Goal: Task Accomplishment & Management: Use online tool/utility

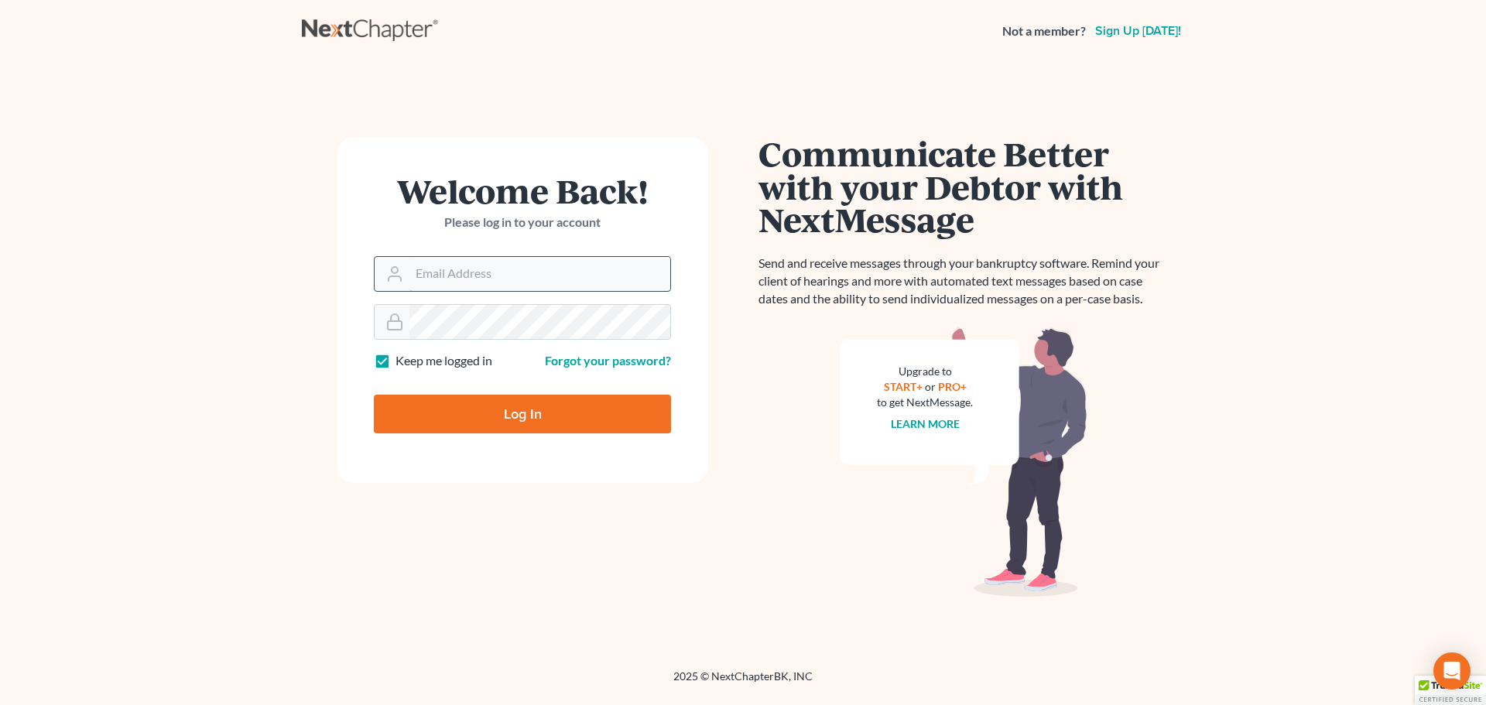
click at [508, 263] on input "Email Address" at bounding box center [539, 274] width 261 height 34
type input "[EMAIL_ADDRESS][DOMAIN_NAME]"
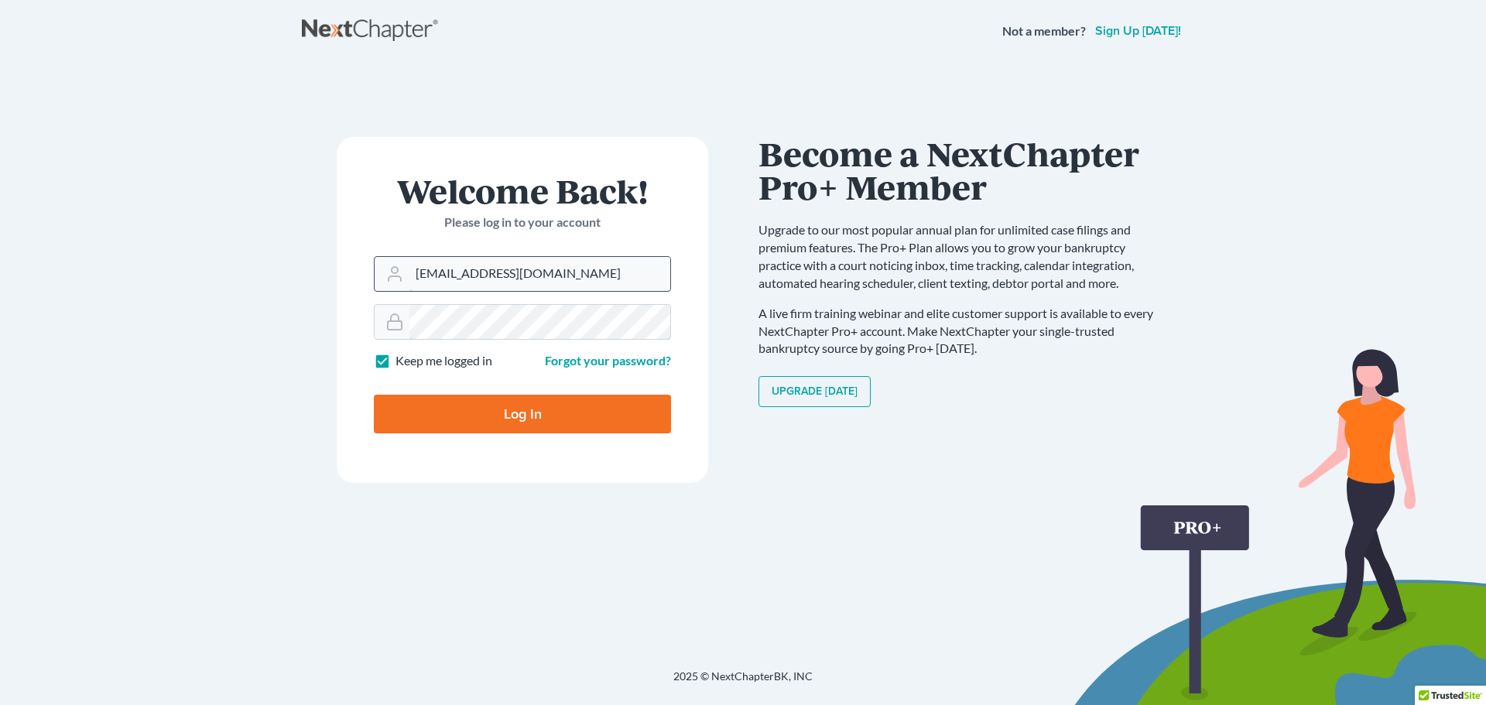
click at [374, 395] on input "Log In" at bounding box center [522, 414] width 297 height 39
type input "Thinking..."
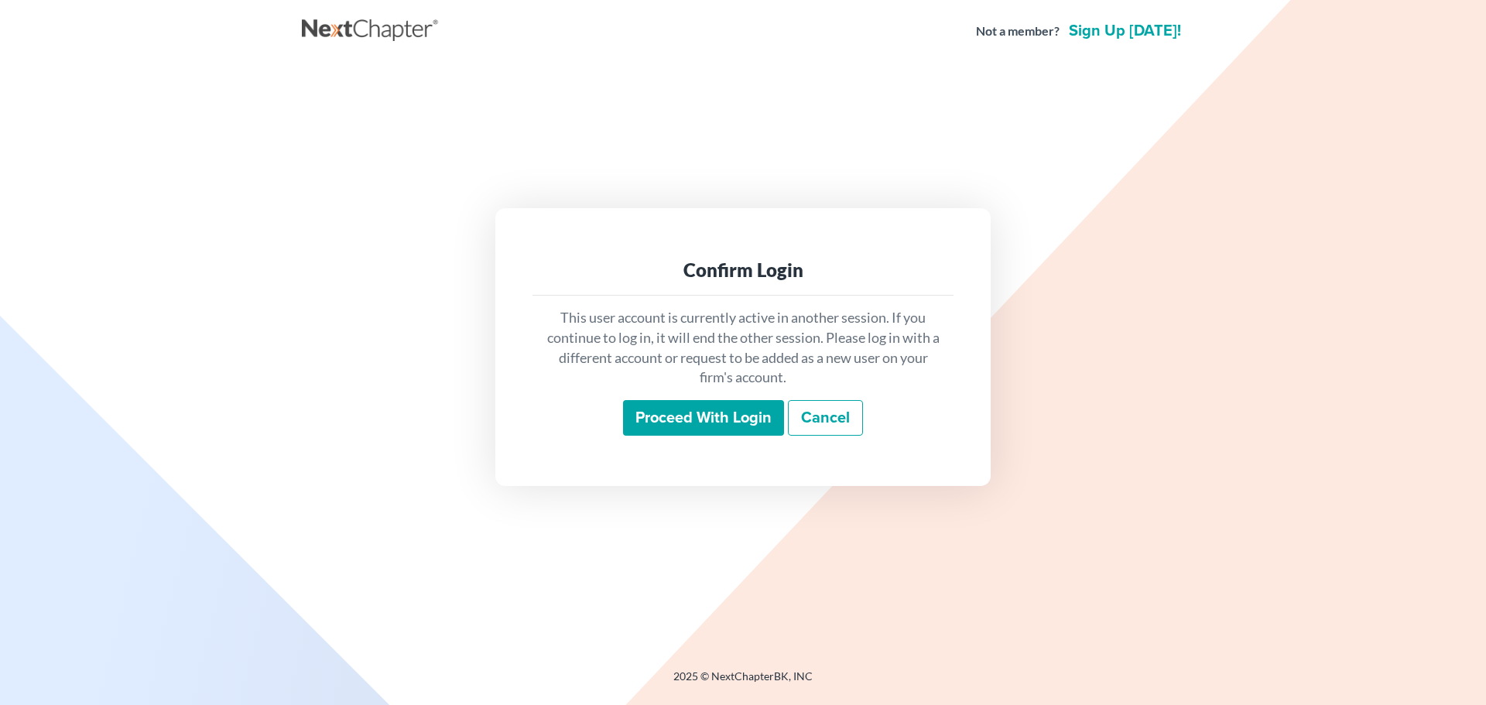
click at [703, 409] on input "Proceed with login" at bounding box center [703, 418] width 161 height 36
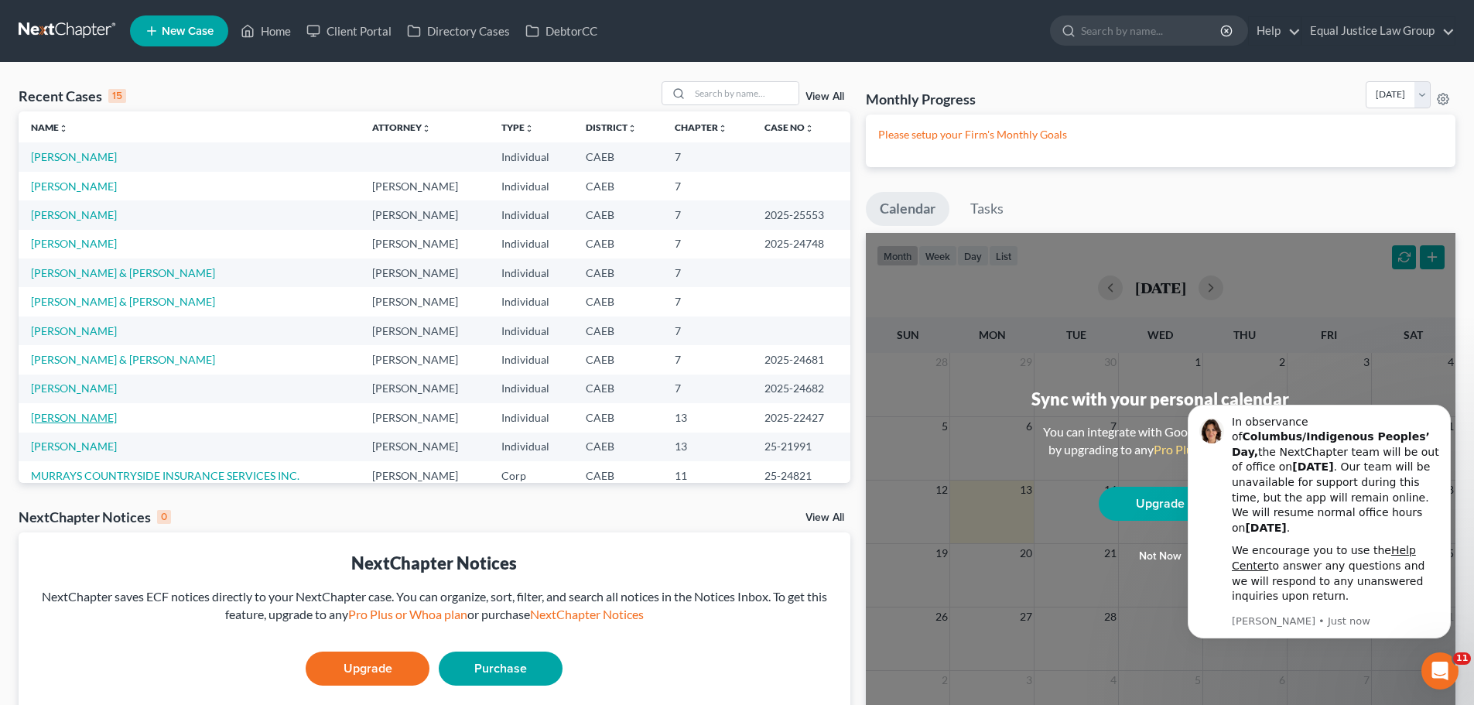
click at [80, 419] on link "[PERSON_NAME]" at bounding box center [74, 417] width 86 height 13
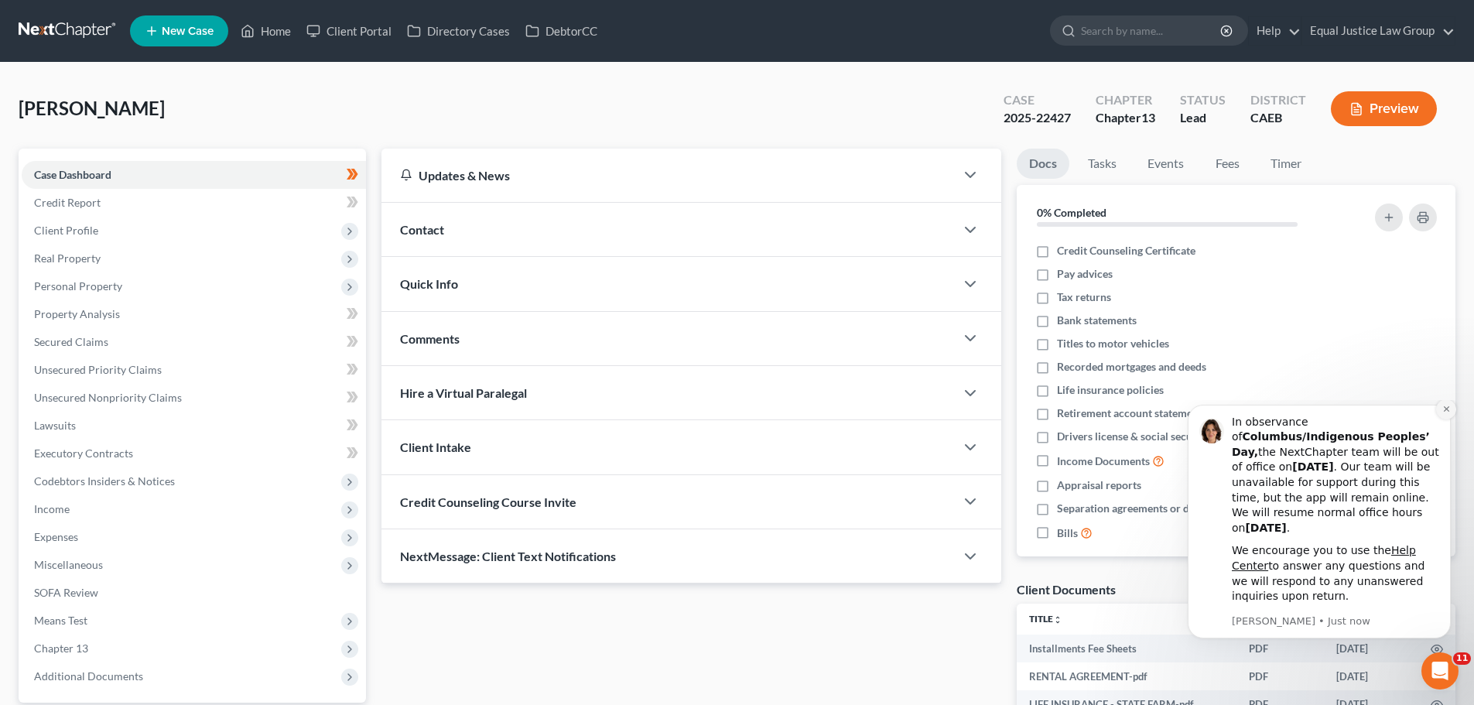
click at [1445, 413] on icon "Dismiss notification" at bounding box center [1446, 409] width 9 height 9
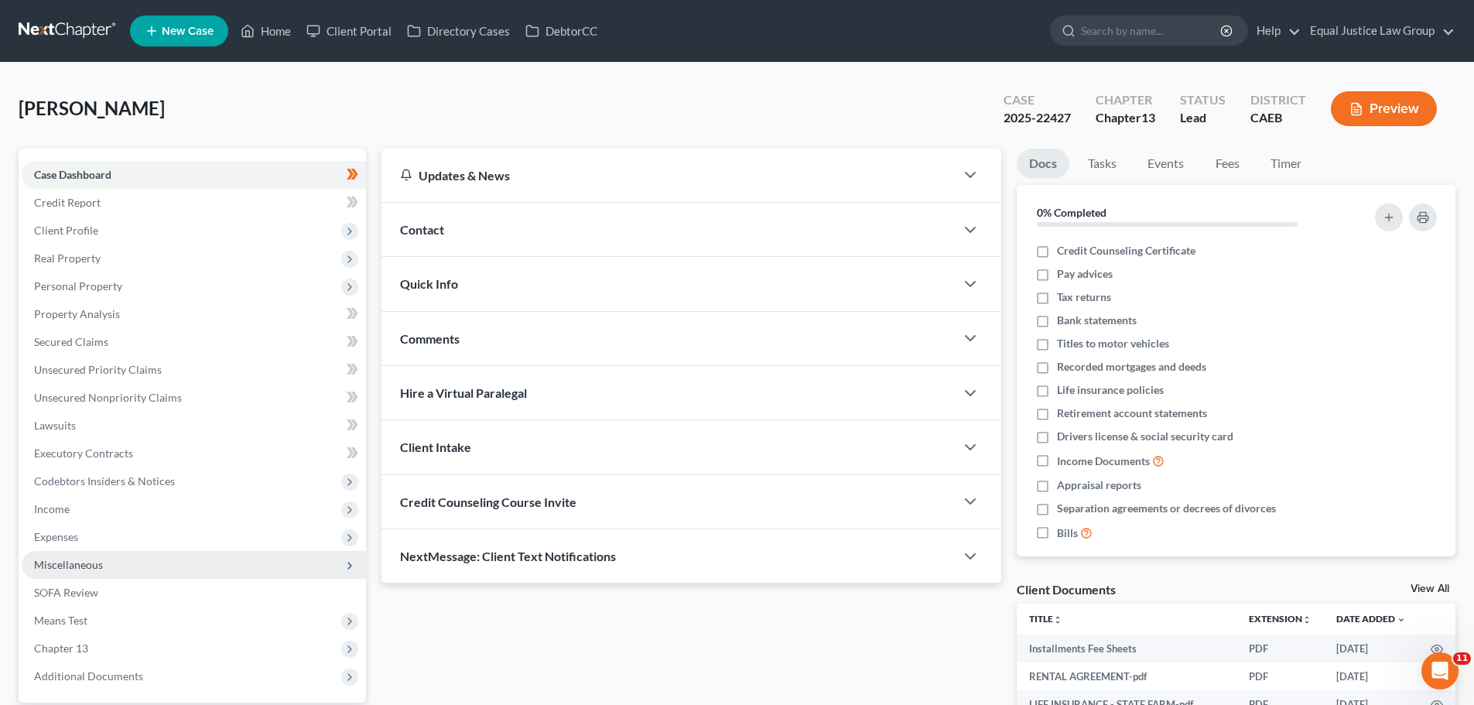
scroll to position [77, 0]
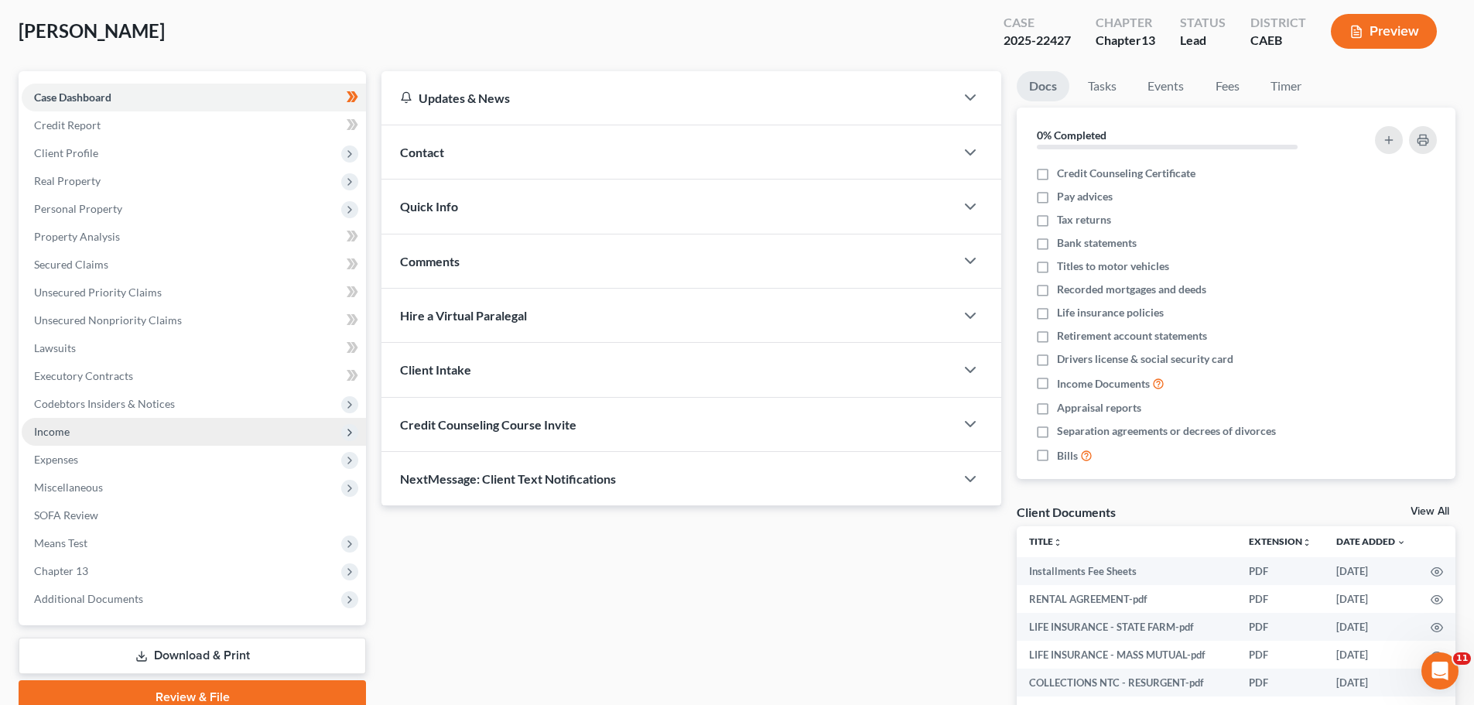
click at [67, 435] on span "Income" at bounding box center [52, 431] width 36 height 13
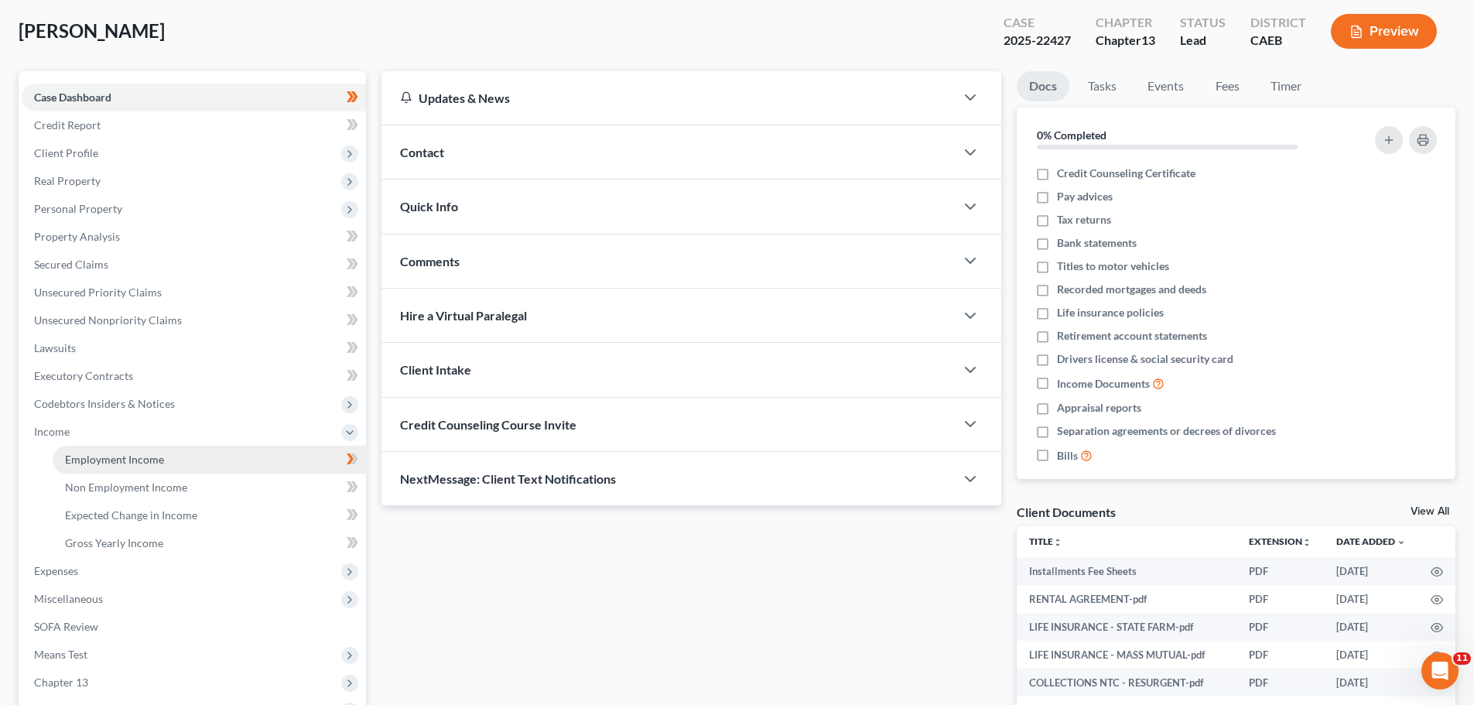
click at [93, 465] on span "Employment Income" at bounding box center [114, 459] width 99 height 13
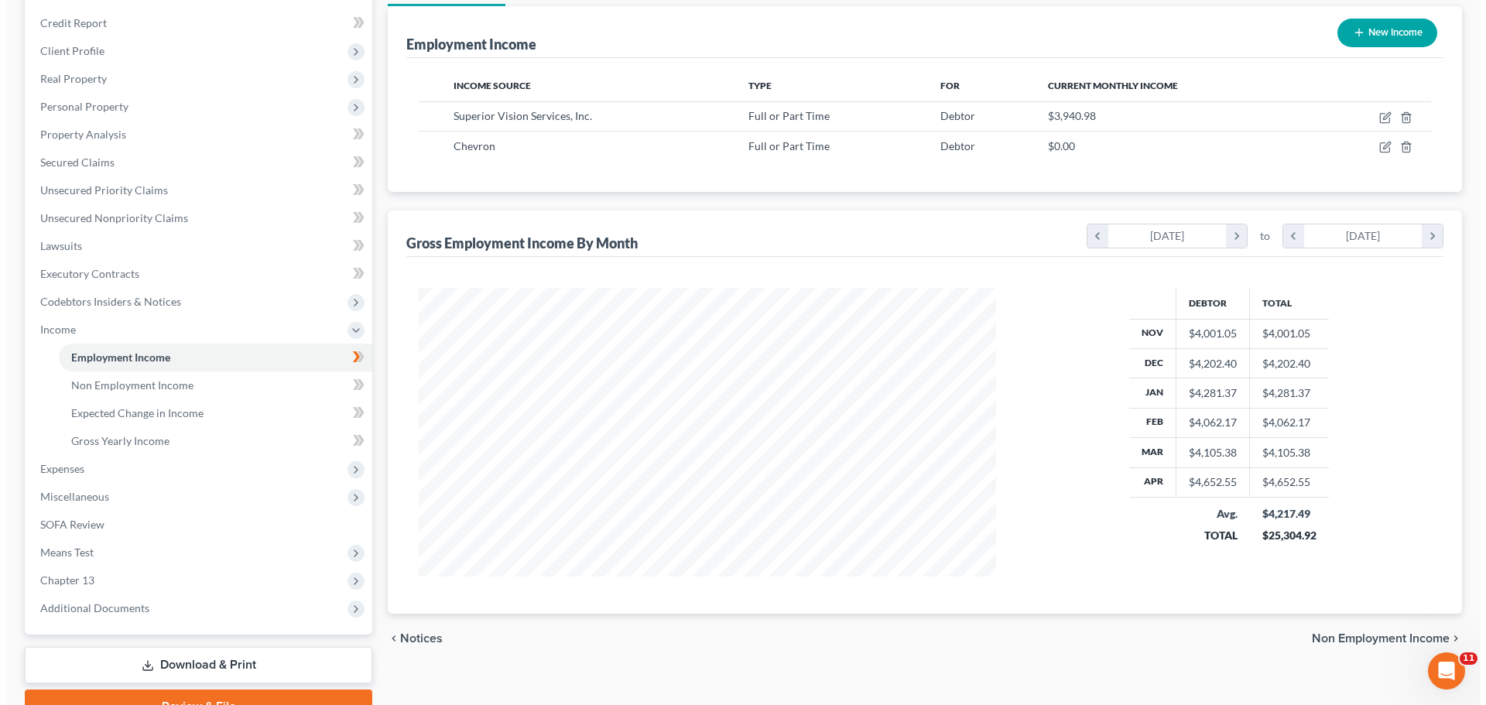
scroll to position [102, 0]
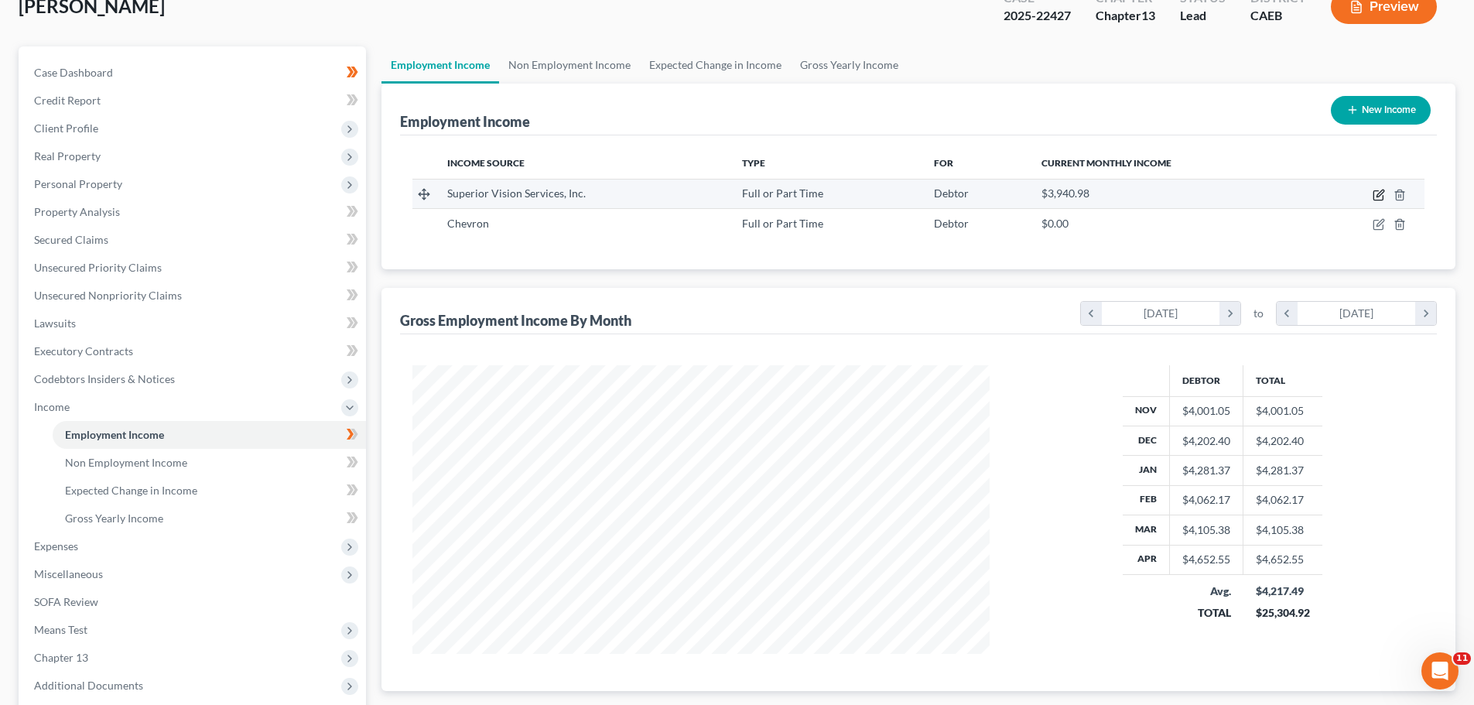
click at [1381, 193] on icon "button" at bounding box center [1379, 195] width 12 height 12
select select "0"
select select "21"
select select "1"
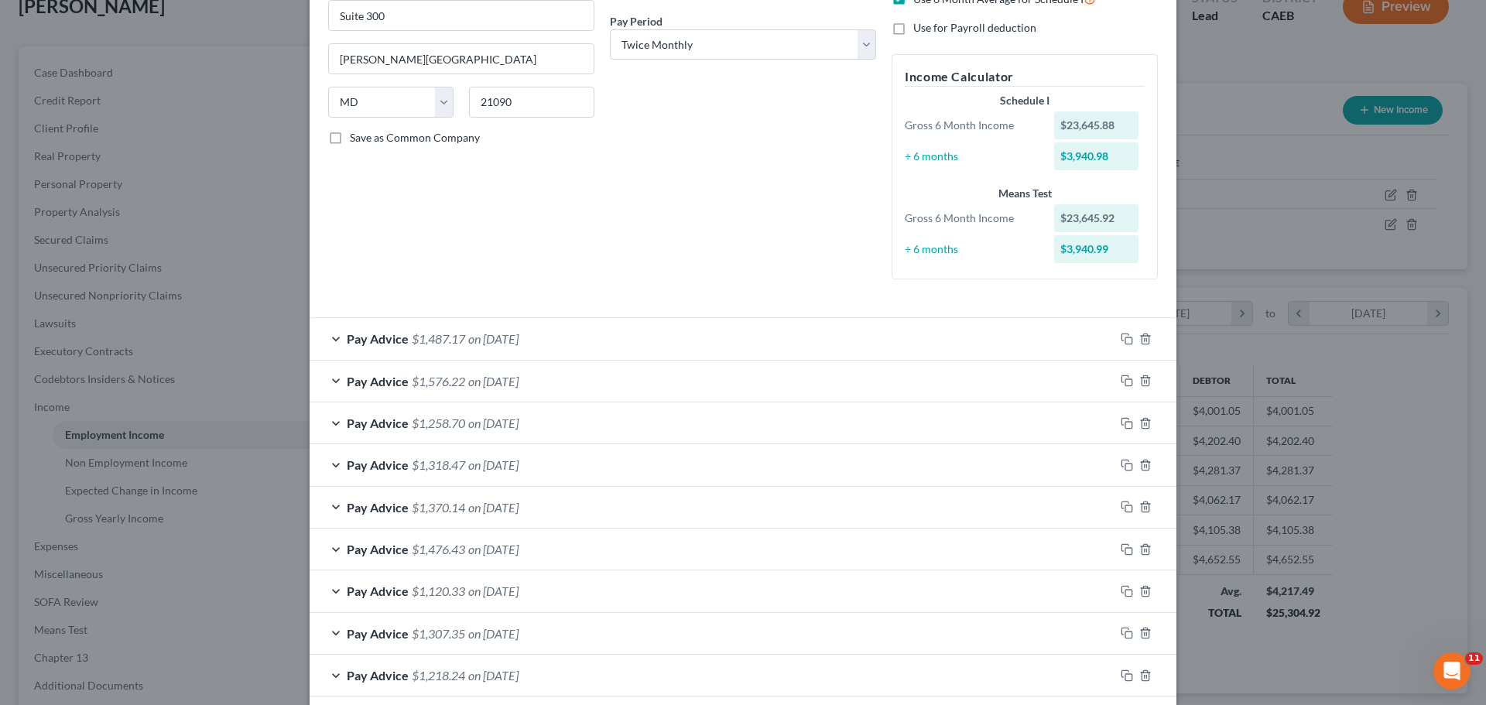
scroll to position [181, 0]
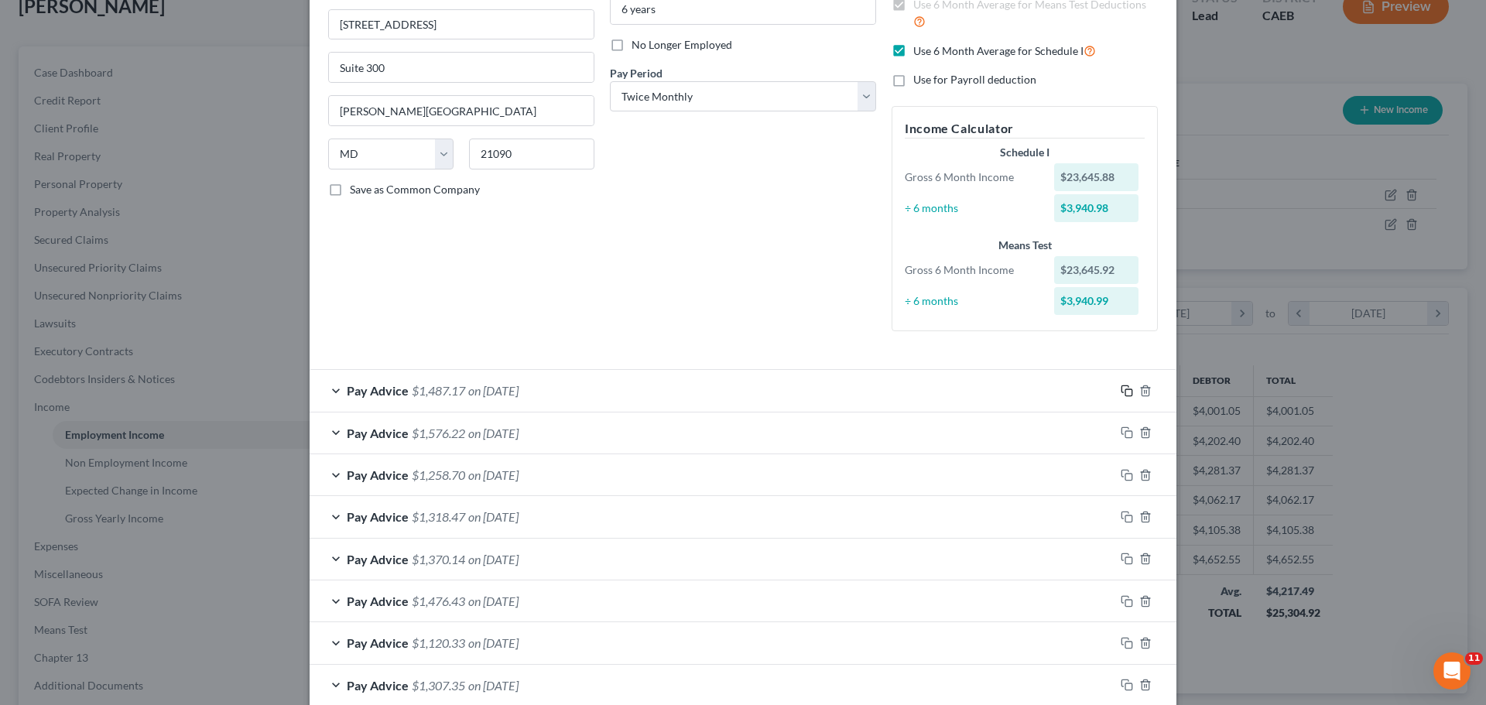
click at [1124, 392] on icon "button" at bounding box center [1127, 391] width 12 height 12
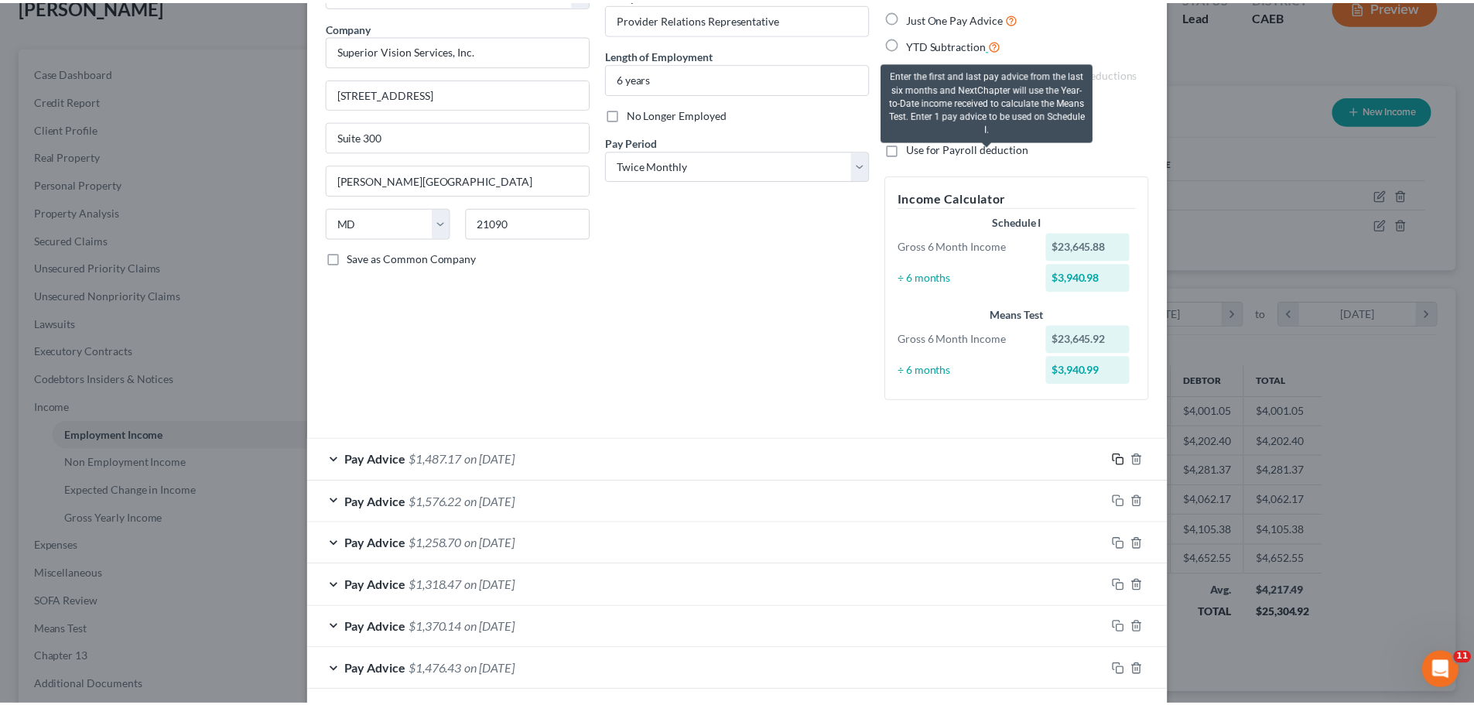
scroll to position [0, 0]
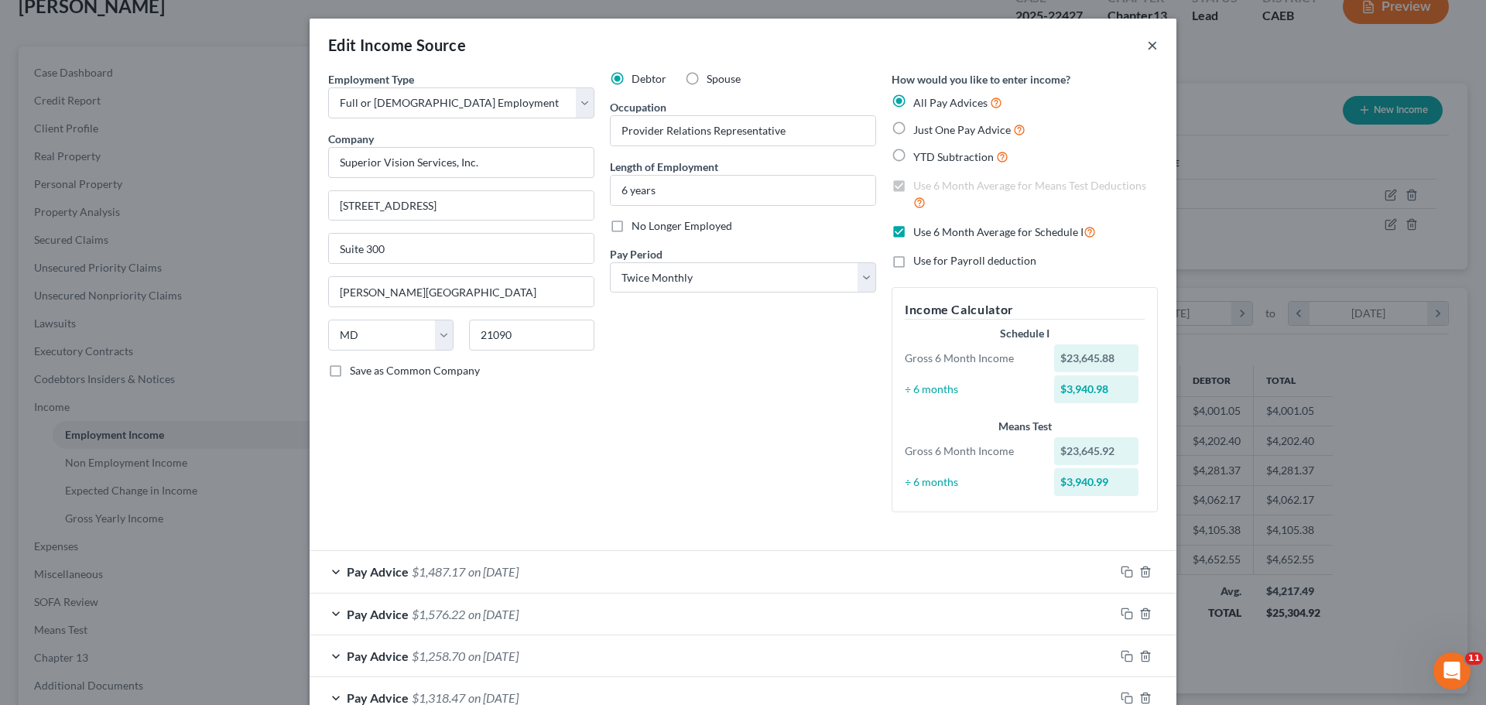
click at [1147, 40] on button "×" at bounding box center [1152, 45] width 11 height 19
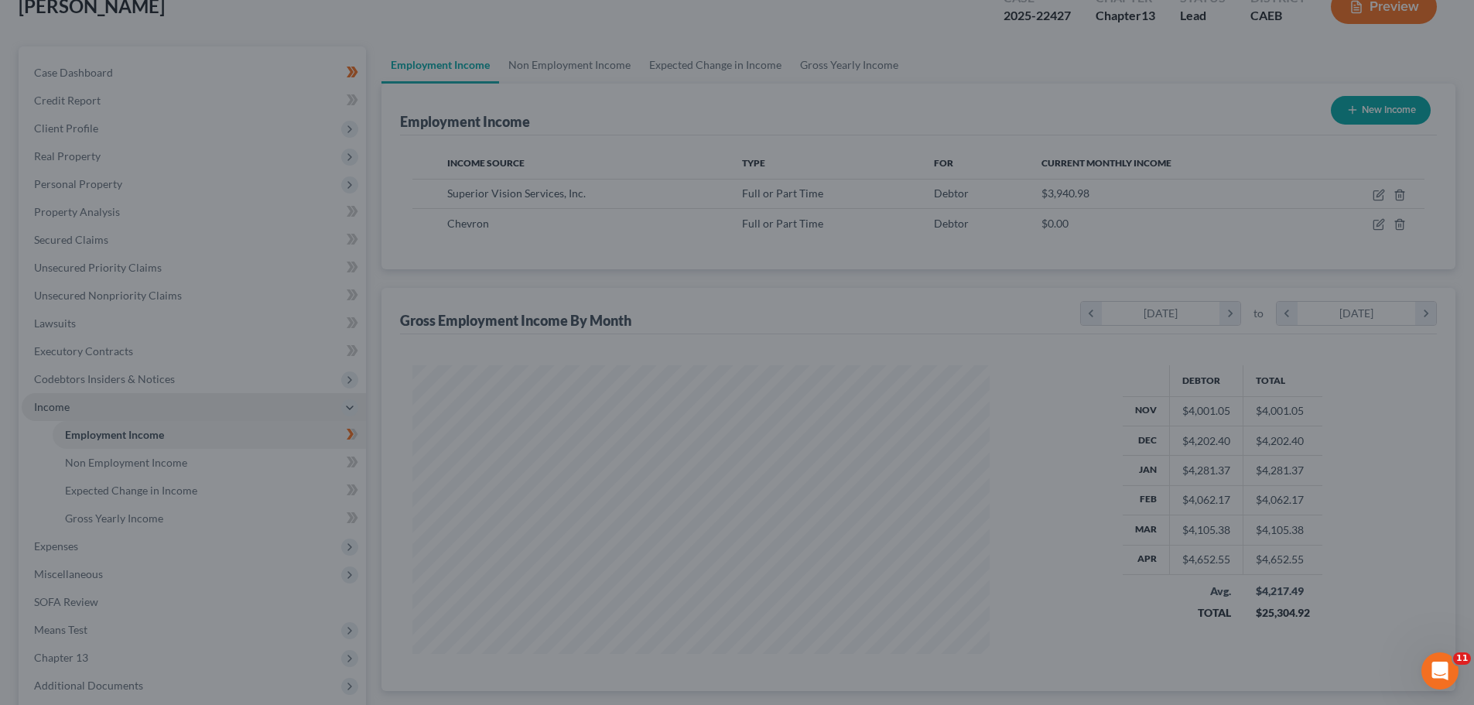
scroll to position [773562, 773242]
